Goal: Task Accomplishment & Management: Manage account settings

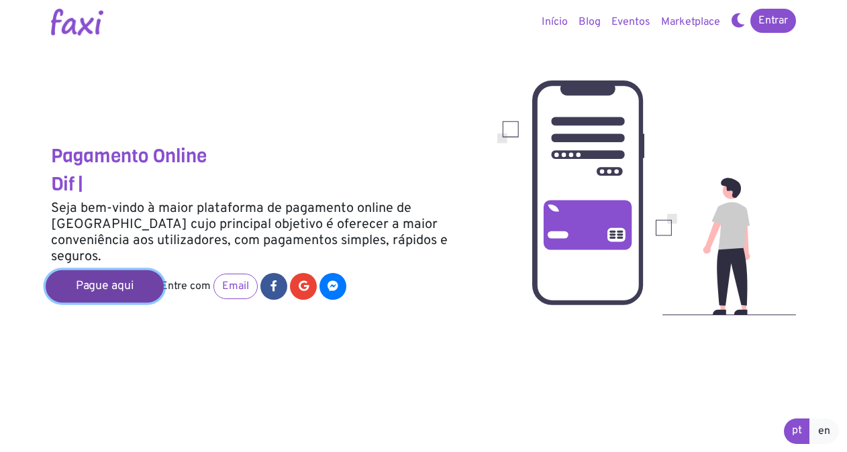
click at [107, 275] on link "Pague aqui" at bounding box center [105, 286] width 118 height 32
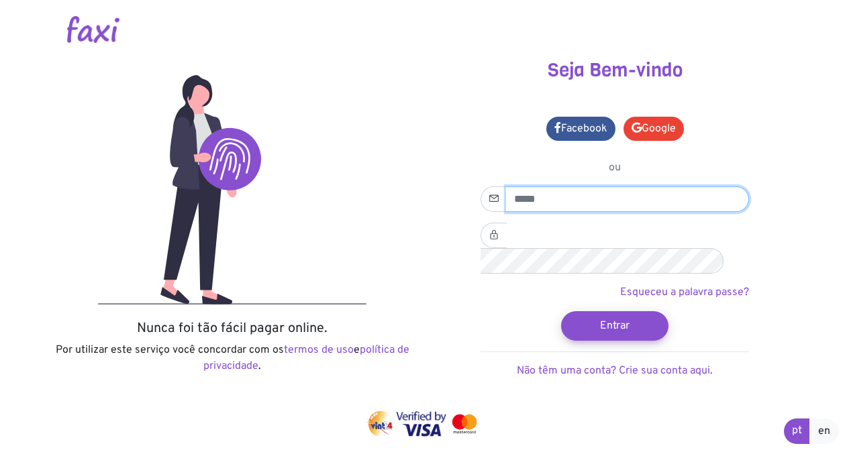
click at [542, 199] on input "email" at bounding box center [627, 200] width 243 height 26
type input "**********"
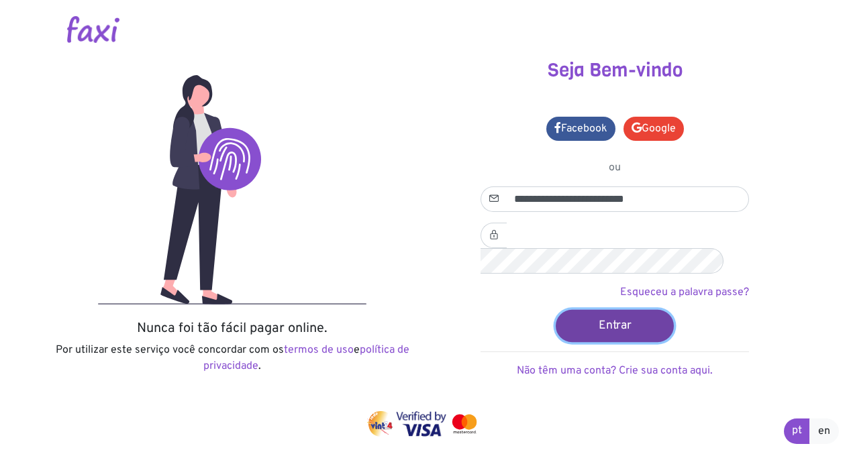
click at [597, 309] on button "Entrar" at bounding box center [615, 325] width 118 height 32
